Goal: Find specific page/section: Find specific page/section

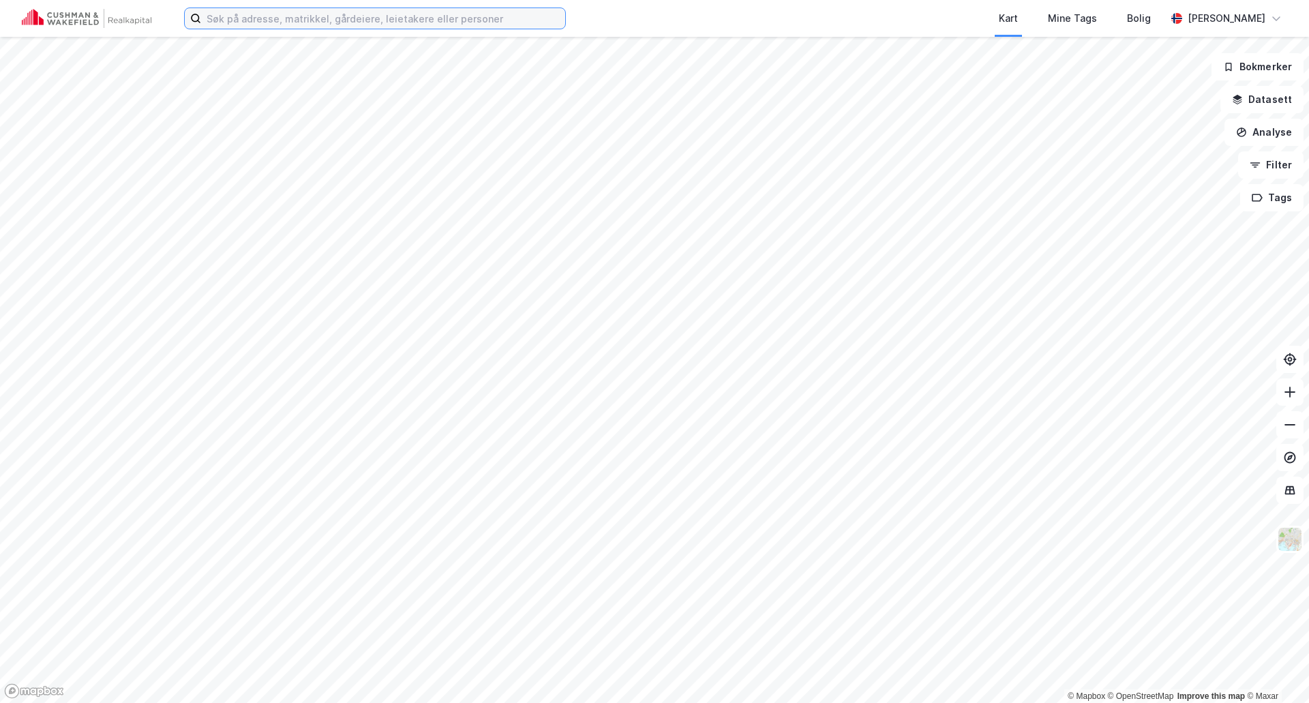
click at [268, 25] on input at bounding box center [383, 18] width 364 height 20
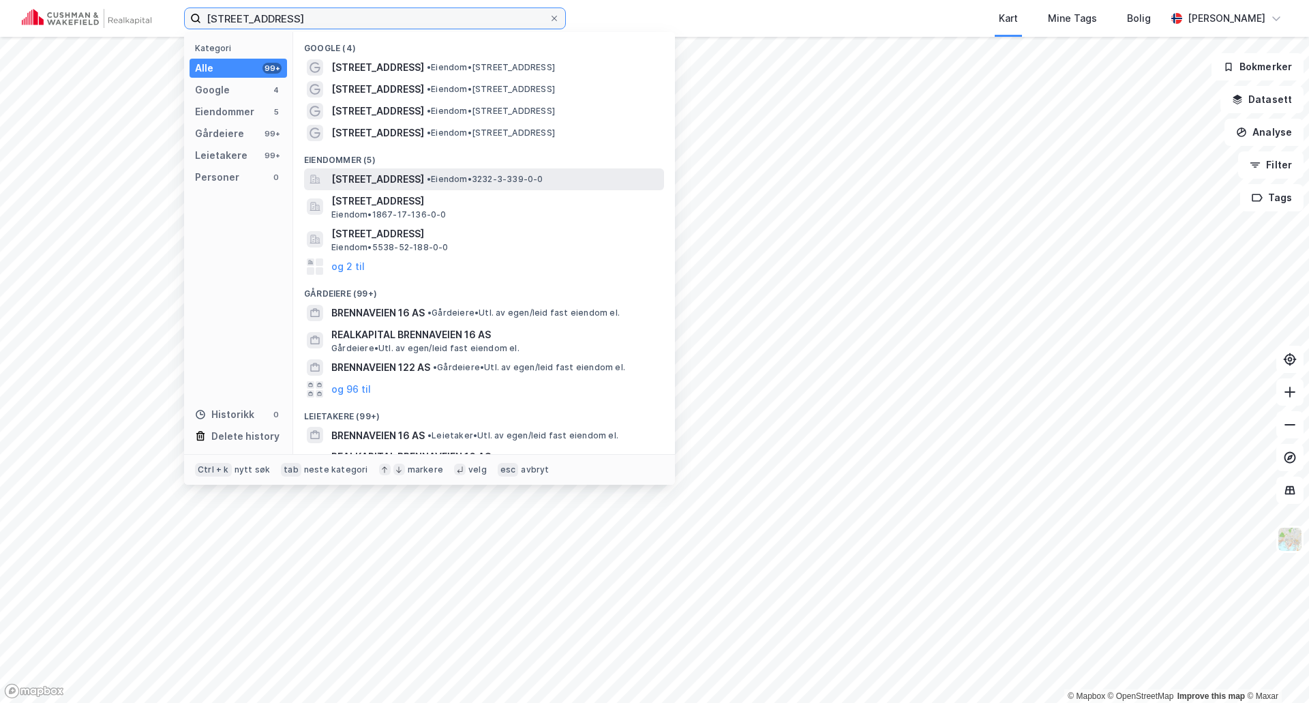
type input "[STREET_ADDRESS]"
click at [345, 181] on span "[STREET_ADDRESS]" at bounding box center [377, 179] width 93 height 16
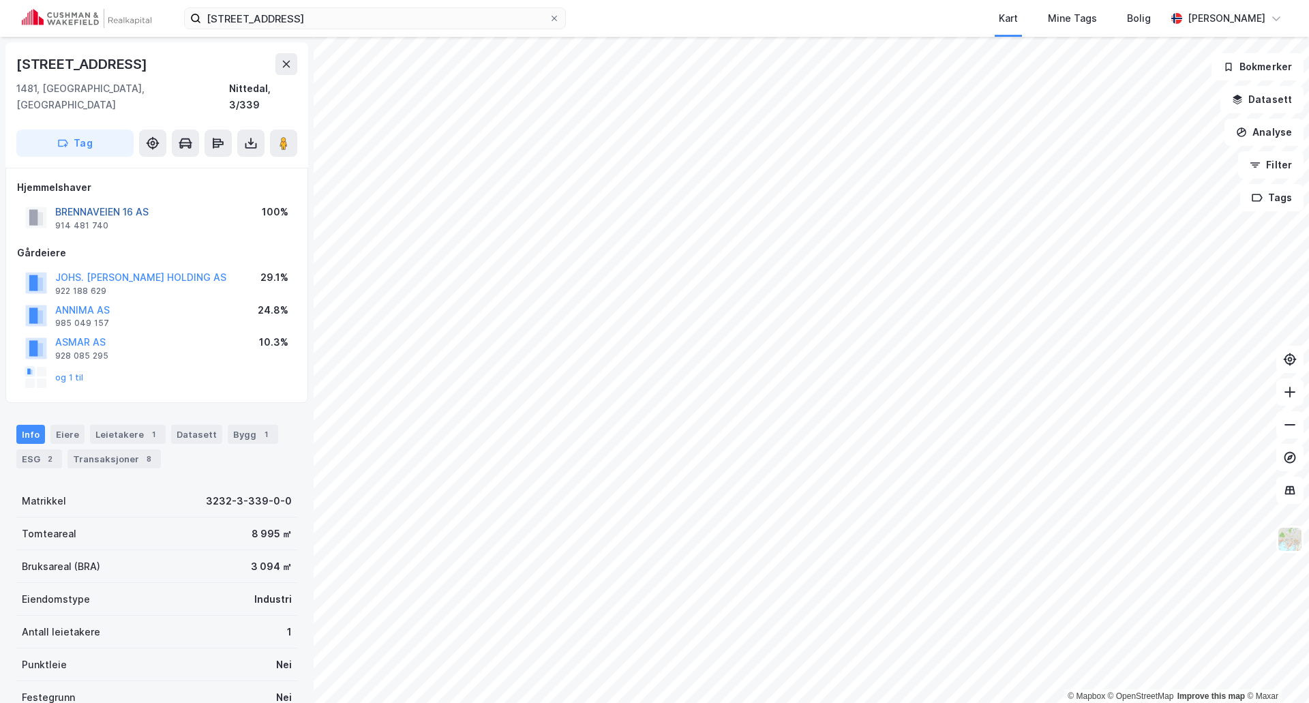
click at [0, 0] on button "BRENNAVEIEN 16 AS" at bounding box center [0, 0] width 0 height 0
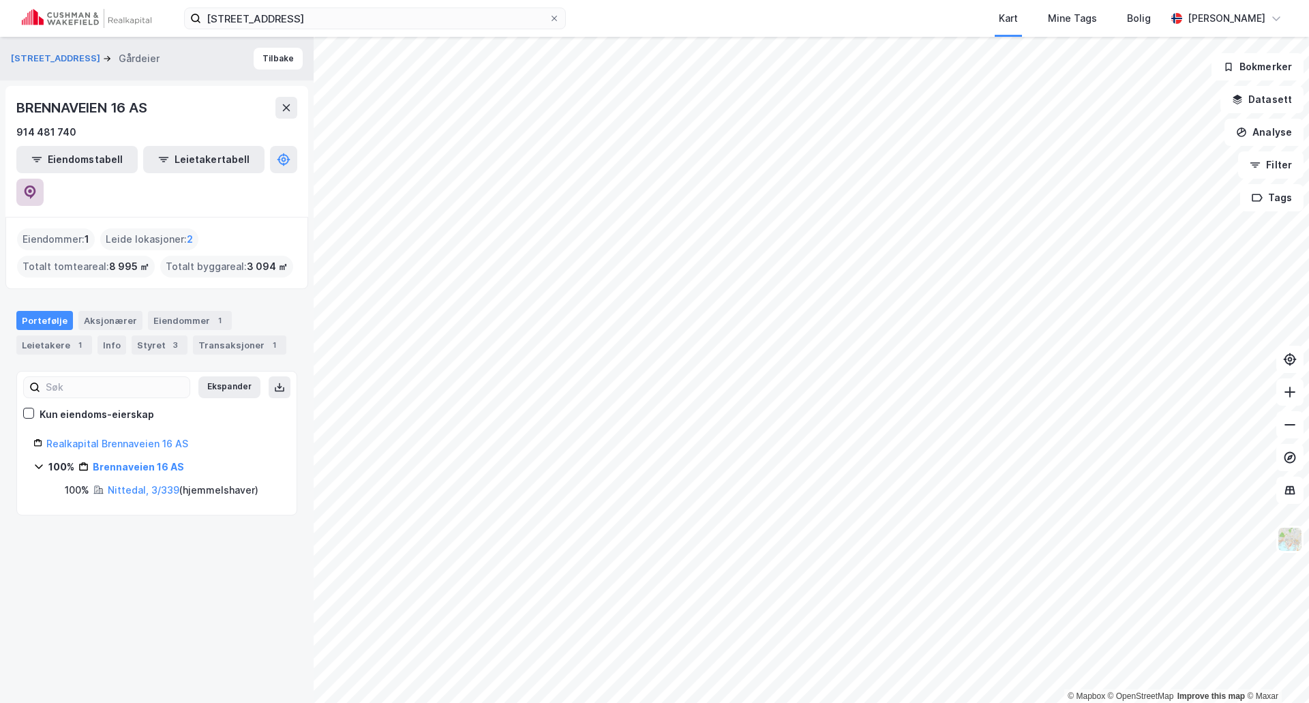
click at [37, 185] on icon at bounding box center [30, 192] width 14 height 14
